Goal: Task Accomplishment & Management: Complete application form

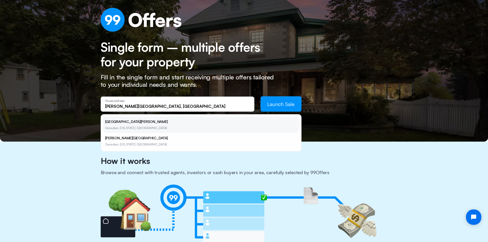
click at [151, 124] on li "[GEOGRAPHIC_DATA][PERSON_NAME], [US_STATE], [GEOGRAPHIC_DATA]" at bounding box center [201, 125] width 196 height 16
type input "[STREET_ADDRESS][PERSON_NAME]"
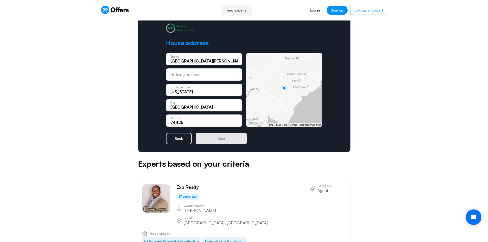
scroll to position [34, 0]
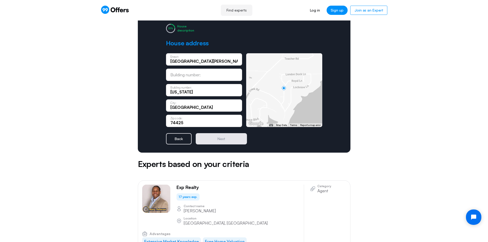
click at [182, 60] on input "[GEOGRAPHIC_DATA][PERSON_NAME]" at bounding box center [204, 61] width 67 height 6
type input "[PERSON_NAME][GEOGRAPHIC_DATA]"
click at [206, 74] on input "text" at bounding box center [204, 77] width 67 height 6
type input "9"
type input "1328"
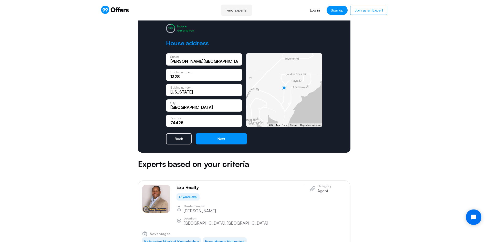
drag, startPoint x: 198, startPoint y: 94, endPoint x: 154, endPoint y: 90, distance: 45.0
click at [154, 90] on div "House description House address [PERSON_NAME][GEOGRAPHIC_DATA]: 1328 Building n…" at bounding box center [244, 84] width 213 height 137
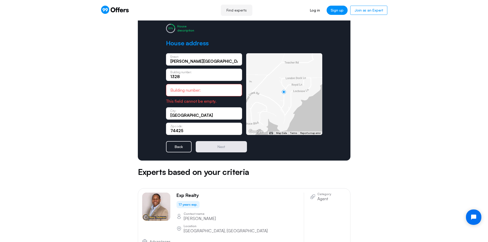
drag, startPoint x: 184, startPoint y: 79, endPoint x: 157, endPoint y: 75, distance: 27.2
click at [157, 75] on div "House description House address [PERSON_NAME][GEOGRAPHIC_DATA]: 1328 Building n…" at bounding box center [244, 88] width 213 height 145
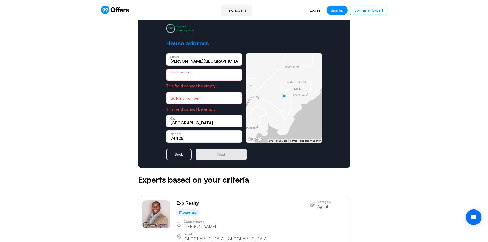
click at [172, 63] on input "[PERSON_NAME][GEOGRAPHIC_DATA]" at bounding box center [204, 61] width 67 height 6
click at [171, 62] on input "[PERSON_NAME][GEOGRAPHIC_DATA]" at bounding box center [204, 61] width 67 height 6
type input "[STREET_ADDRESS][PERSON_NAME]"
click at [206, 74] on input "text" at bounding box center [204, 77] width 67 height 6
click at [201, 123] on input "[GEOGRAPHIC_DATA]" at bounding box center [204, 123] width 67 height 6
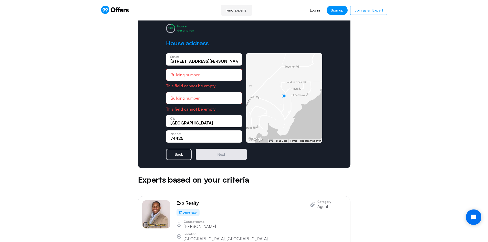
drag, startPoint x: 201, startPoint y: 123, endPoint x: 161, endPoint y: 121, distance: 39.8
click at [161, 121] on div "House description House address [STREET_ADDRESS][PERSON_NAME]: Building number:…" at bounding box center [244, 92] width 213 height 153
type input "CANADIAN"
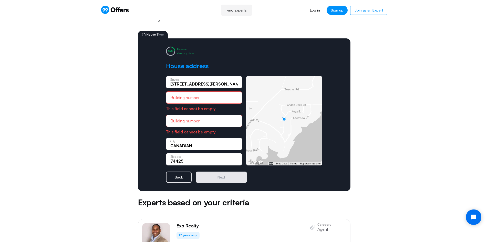
scroll to position [8, 0]
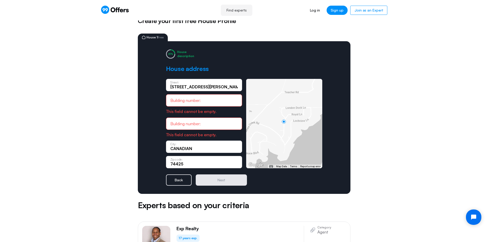
click at [212, 97] on div "Building number:" at bounding box center [204, 100] width 76 height 12
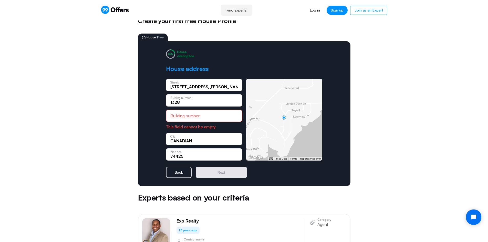
type input "1328"
click at [207, 117] on input "text" at bounding box center [204, 116] width 67 height 6
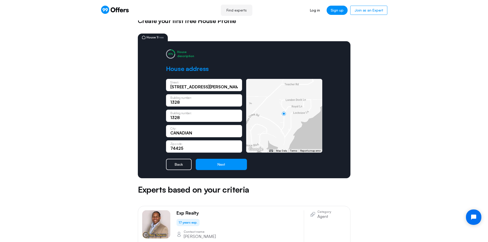
type input "1328"
click at [180, 88] on input "[STREET_ADDRESS][PERSON_NAME]" at bounding box center [204, 87] width 67 height 6
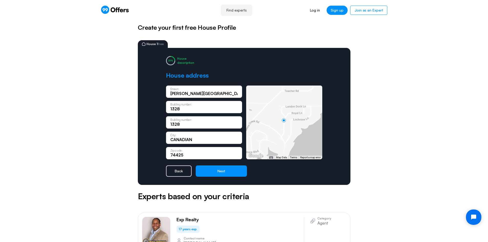
scroll to position [0, 0]
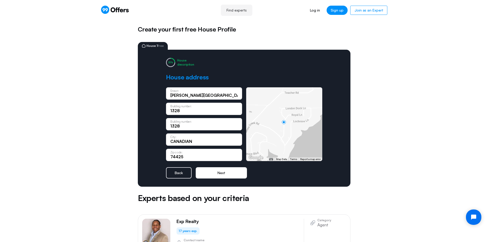
type input "[PERSON_NAME][GEOGRAPHIC_DATA]"
click at [219, 173] on button "Next" at bounding box center [221, 172] width 51 height 11
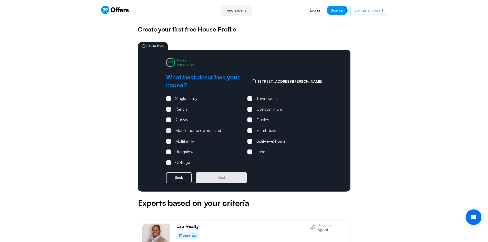
click at [169, 128] on span at bounding box center [168, 130] width 5 height 5
click at [0, 0] on input "Mobile home owned land" at bounding box center [0, 0] width 0 height 0
click at [219, 172] on button "Next" at bounding box center [221, 177] width 51 height 11
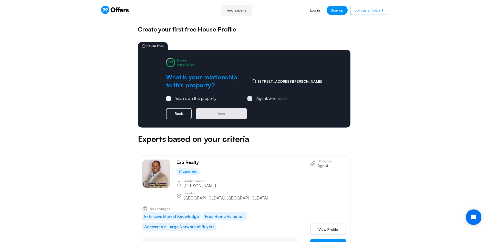
click at [251, 98] on span at bounding box center [249, 98] width 5 height 5
click at [0, 0] on input "Agent/wholesaler" at bounding box center [0, 0] width 0 height 0
click at [235, 112] on button "Next" at bounding box center [221, 113] width 51 height 11
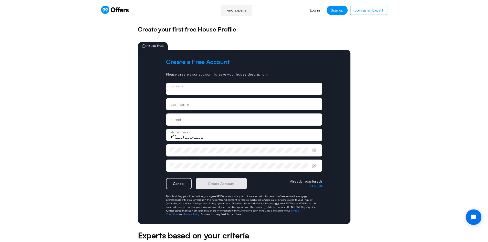
click at [191, 89] on input "text" at bounding box center [245, 91] width 148 height 6
type input "NEGIN"
type input "[PERSON_NAME]"
drag, startPoint x: 222, startPoint y: 119, endPoint x: 154, endPoint y: 113, distance: 68.2
click at [154, 113] on div "Create a Free Account Please create your account to save your house description…" at bounding box center [244, 137] width 213 height 175
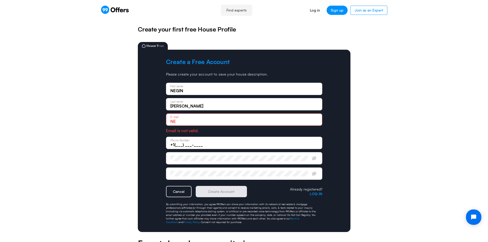
type input "N"
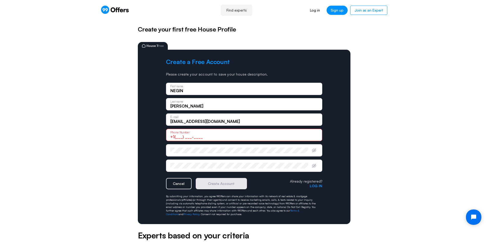
drag, startPoint x: 213, startPoint y: 122, endPoint x: 188, endPoint y: 121, distance: 25.1
click at [188, 121] on input "[EMAIL_ADDRESS][DOMAIN_NAME]" at bounding box center [245, 122] width 148 height 6
type input "[EMAIL_ADDRESS][DOMAIN_NAME]"
click at [204, 137] on input "+1(___) ___-____" at bounding box center [245, 137] width 148 height 6
type input "[PHONE_NUMBER]"
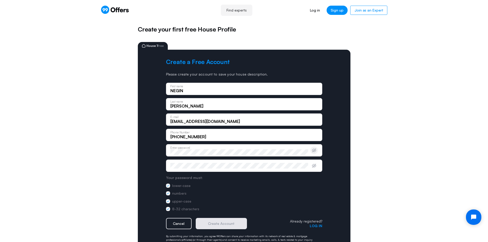
click at [314, 153] on button "button" at bounding box center [315, 151] width 8 height 8
click at [315, 166] on icon "button" at bounding box center [314, 165] width 5 height 5
click at [217, 225] on button "Create Account" at bounding box center [221, 223] width 51 height 11
click at [222, 226] on button "Create Account" at bounding box center [221, 223] width 51 height 11
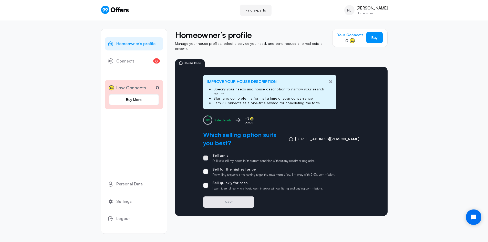
click at [207, 156] on span at bounding box center [205, 158] width 5 height 5
click at [0, 0] on input "Sell as-is I’d like to sell my house in its current condition without any repai…" at bounding box center [0, 0] width 0 height 0
click at [207, 183] on span at bounding box center [205, 185] width 5 height 5
click at [0, 0] on input "Sell quickly for cash I want to sell directly to a liquid cash investor without…" at bounding box center [0, 0] width 0 height 0
click at [229, 197] on button "Next" at bounding box center [228, 202] width 51 height 11
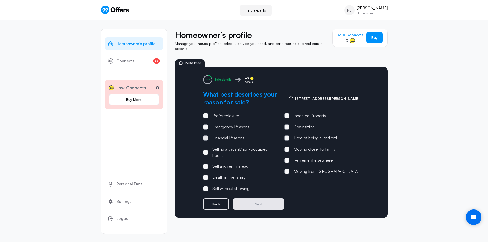
click at [207, 136] on span at bounding box center [205, 138] width 5 height 5
click at [0, 0] on input "Financial Reasons" at bounding box center [0, 0] width 0 height 0
click at [209, 174] on label "Death in the family" at bounding box center [224, 177] width 43 height 7
click at [0, 0] on input "Death in the family" at bounding box center [0, 0] width 0 height 0
click at [208, 124] on label "Emergency Reasons" at bounding box center [226, 127] width 46 height 7
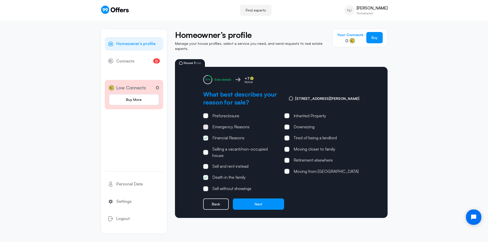
click at [0, 0] on input "Emergency Reasons" at bounding box center [0, 0] width 0 height 0
click at [266, 200] on button "Next" at bounding box center [258, 204] width 51 height 11
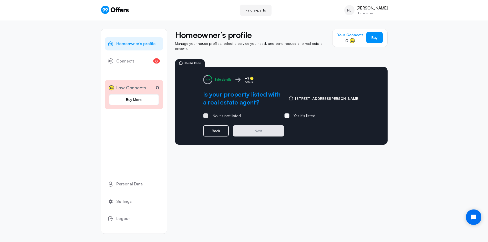
click at [207, 113] on span at bounding box center [205, 115] width 5 height 5
click at [0, 0] on input "No it's not listed" at bounding box center [0, 0] width 0 height 0
click at [258, 125] on button "Next" at bounding box center [258, 130] width 51 height 11
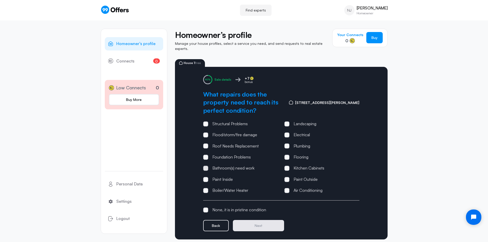
click at [207, 165] on label "Bathroom(s) need work" at bounding box center [228, 168] width 51 height 7
click at [0, 0] on input "Bathroom(s) need work" at bounding box center [0, 0] width 0 height 0
click at [208, 177] on span at bounding box center [205, 179] width 5 height 5
click at [0, 0] on input "Paint Inside" at bounding box center [0, 0] width 0 height 0
click at [288, 122] on span at bounding box center [287, 124] width 5 height 5
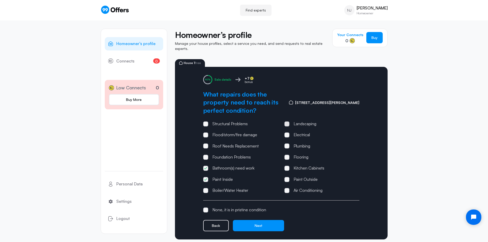
click at [0, 0] on input "Landscaping" at bounding box center [0, 0] width 0 height 0
click at [288, 133] on span at bounding box center [287, 135] width 5 height 5
click at [0, 0] on input "Electrical" at bounding box center [0, 0] width 0 height 0
click at [287, 155] on span at bounding box center [287, 157] width 5 height 5
click at [0, 0] on input "Flooring" at bounding box center [0, 0] width 0 height 0
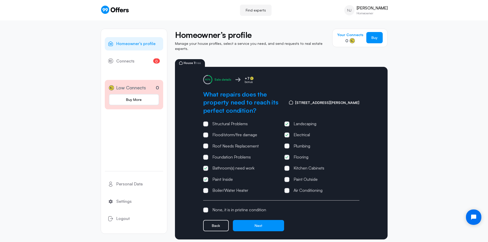
click at [287, 134] on icon at bounding box center [287, 135] width 3 height 3
click at [0, 0] on input "Electrical" at bounding box center [0, 0] width 0 height 0
click at [286, 166] on span at bounding box center [287, 168] width 5 height 5
click at [0, 0] on input "Kitchen Cabinets" at bounding box center [0, 0] width 0 height 0
click at [258, 220] on button "Next" at bounding box center [258, 225] width 51 height 11
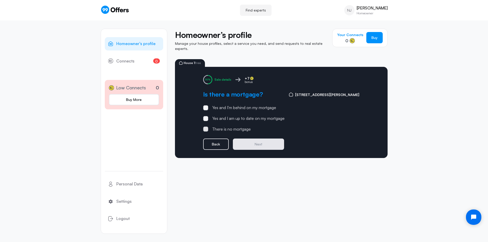
click at [206, 127] on span at bounding box center [205, 129] width 5 height 5
click at [0, 0] on input "There is no mortgage" at bounding box center [0, 0] width 0 height 0
click at [256, 140] on button "Next" at bounding box center [258, 144] width 51 height 11
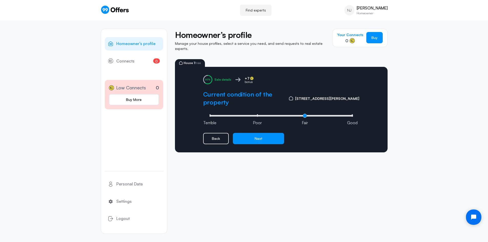
drag, startPoint x: 304, startPoint y: 104, endPoint x: 291, endPoint y: 105, distance: 13.4
click at [291, 115] on input "range" at bounding box center [281, 116] width 146 height 2
click at [257, 115] on input "range" at bounding box center [281, 116] width 146 height 2
click at [290, 100] on div "Sale details +7 bonus Current condition of the property [STREET_ADDRESS][PERSON…" at bounding box center [281, 110] width 213 height 86
type input "2"
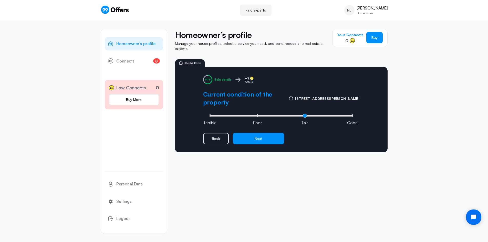
click at [305, 115] on input "range" at bounding box center [281, 116] width 146 height 2
click at [259, 133] on button "Next" at bounding box center [258, 138] width 51 height 11
type input "0"
click at [210, 115] on input "range" at bounding box center [281, 116] width 146 height 2
click at [258, 133] on button "Next" at bounding box center [258, 138] width 51 height 11
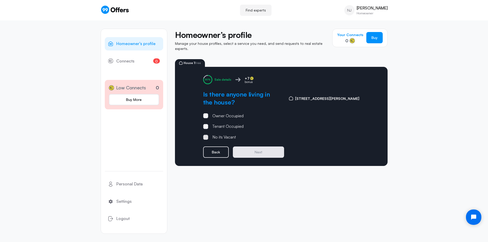
click at [206, 137] on span at bounding box center [206, 138] width 2 height 2
click at [0, 0] on input "No its Vacant" at bounding box center [0, 0] width 0 height 0
click at [256, 147] on button "Next" at bounding box center [258, 152] width 51 height 11
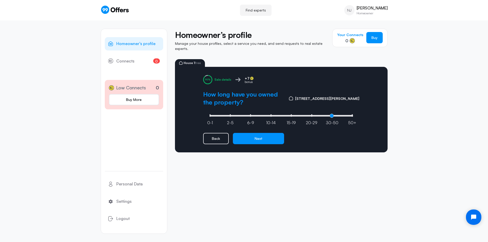
type input "6"
click at [332, 115] on input "range" at bounding box center [281, 116] width 146 height 2
click at [261, 133] on button "Next" at bounding box center [258, 138] width 51 height 11
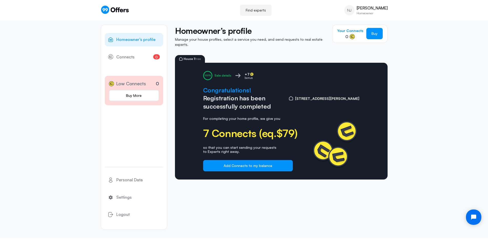
scroll to position [5, 0]
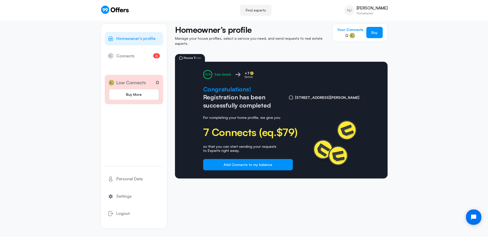
click at [433, 148] on div "Homeowner’s profile 0 Connects 0 Low Connects 0 Buy More Personal Data Settings…" at bounding box center [244, 126] width 488 height 222
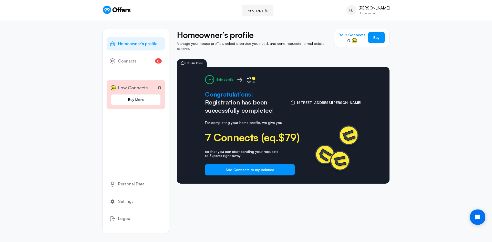
click at [251, 80] on p "bonus" at bounding box center [251, 82] width 9 height 4
click at [207, 75] on div at bounding box center [209, 79] width 9 height 9
click at [129, 59] on span "Connects" at bounding box center [127, 61] width 18 height 7
